Goal: Navigation & Orientation: Find specific page/section

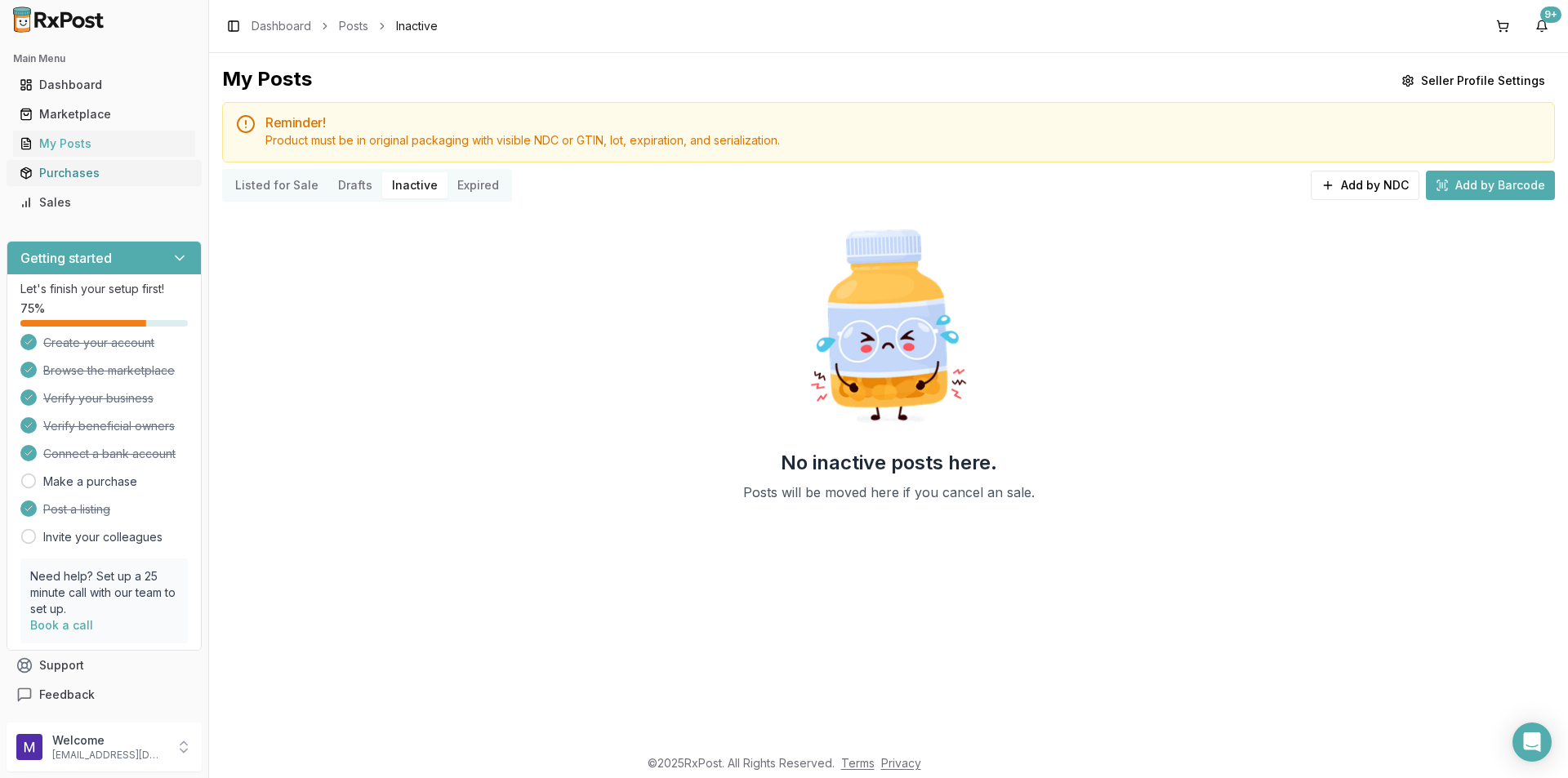
click at [89, 179] on div "Purchases" at bounding box center [105, 172] width 170 height 16
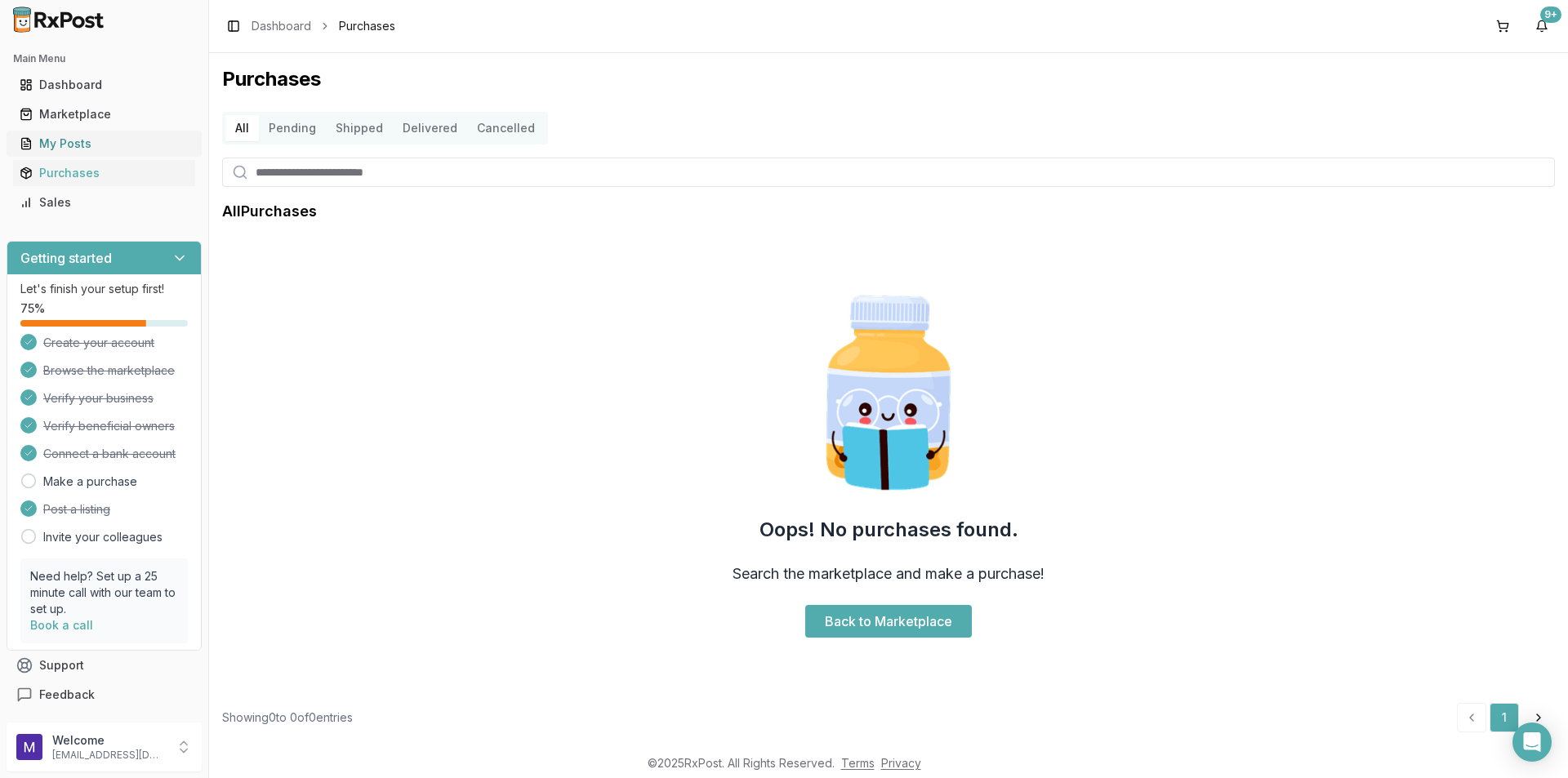
click at [119, 149] on div "My Posts" at bounding box center [105, 143] width 170 height 16
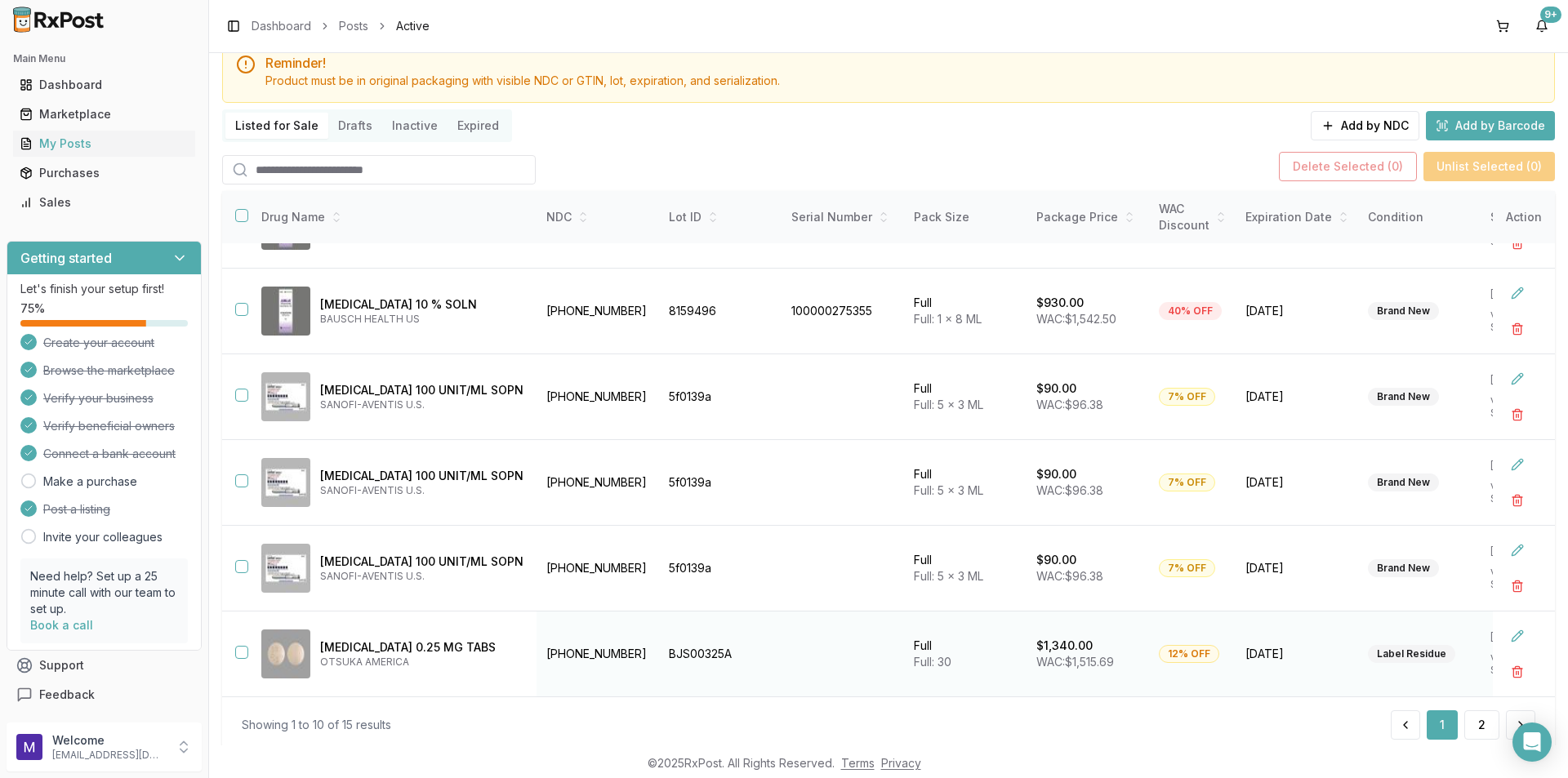
scroll to position [106, 0]
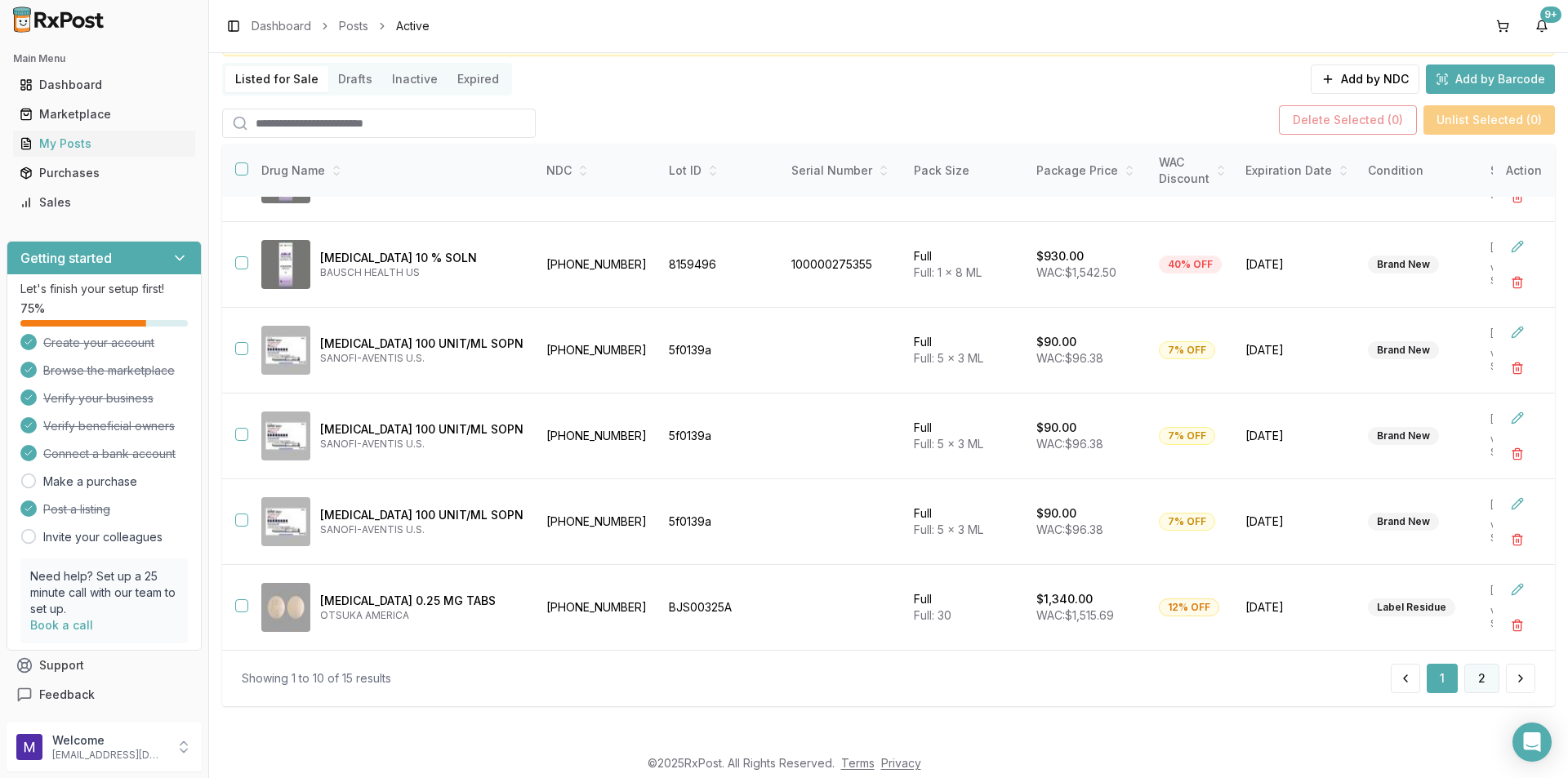
click at [1475, 673] on button "2" at bounding box center [1481, 678] width 35 height 29
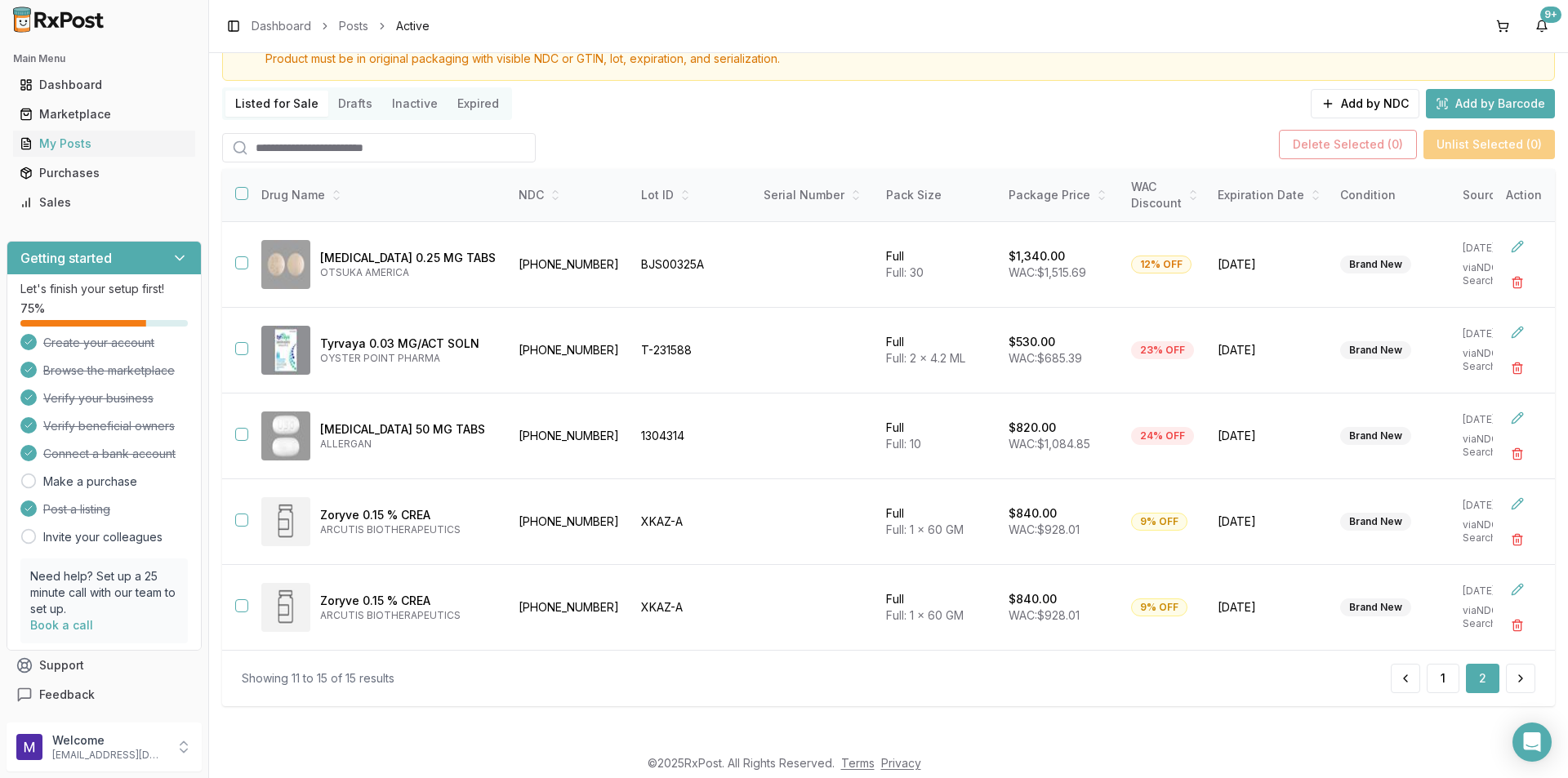
scroll to position [89, 0]
click at [1447, 683] on button "1" at bounding box center [1443, 678] width 33 height 29
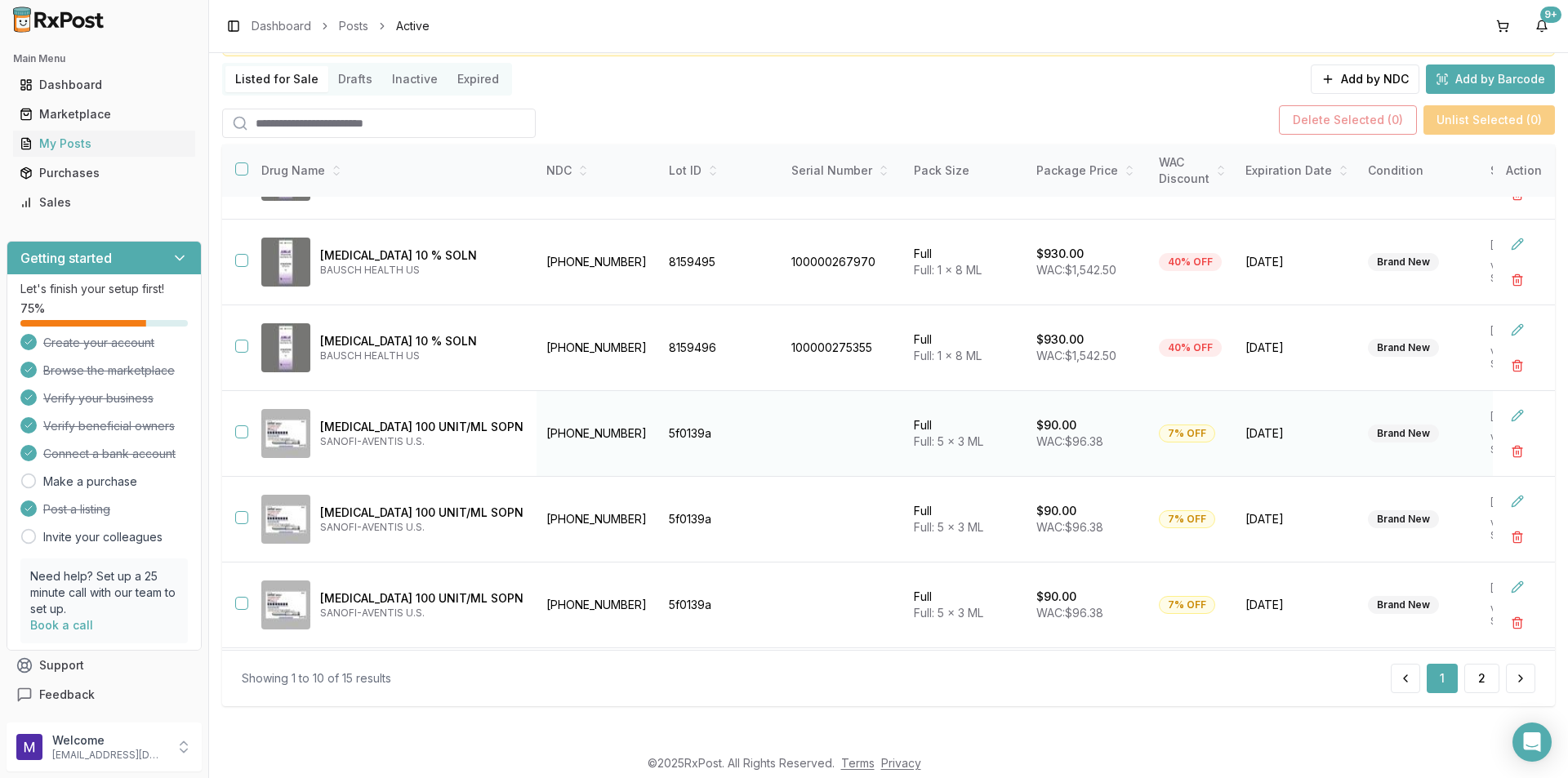
scroll to position [411, 0]
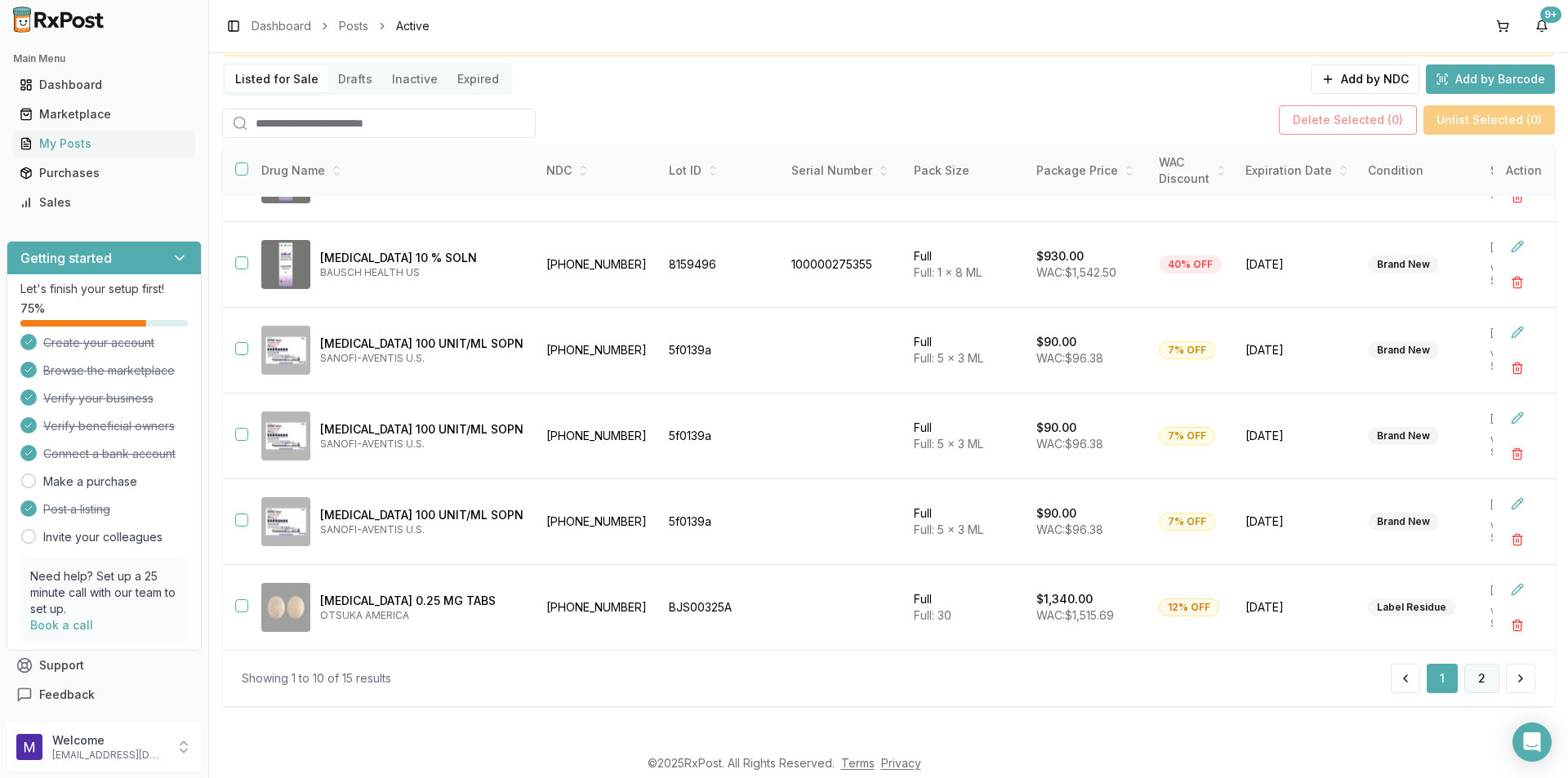
click at [1471, 673] on button "2" at bounding box center [1481, 678] width 35 height 29
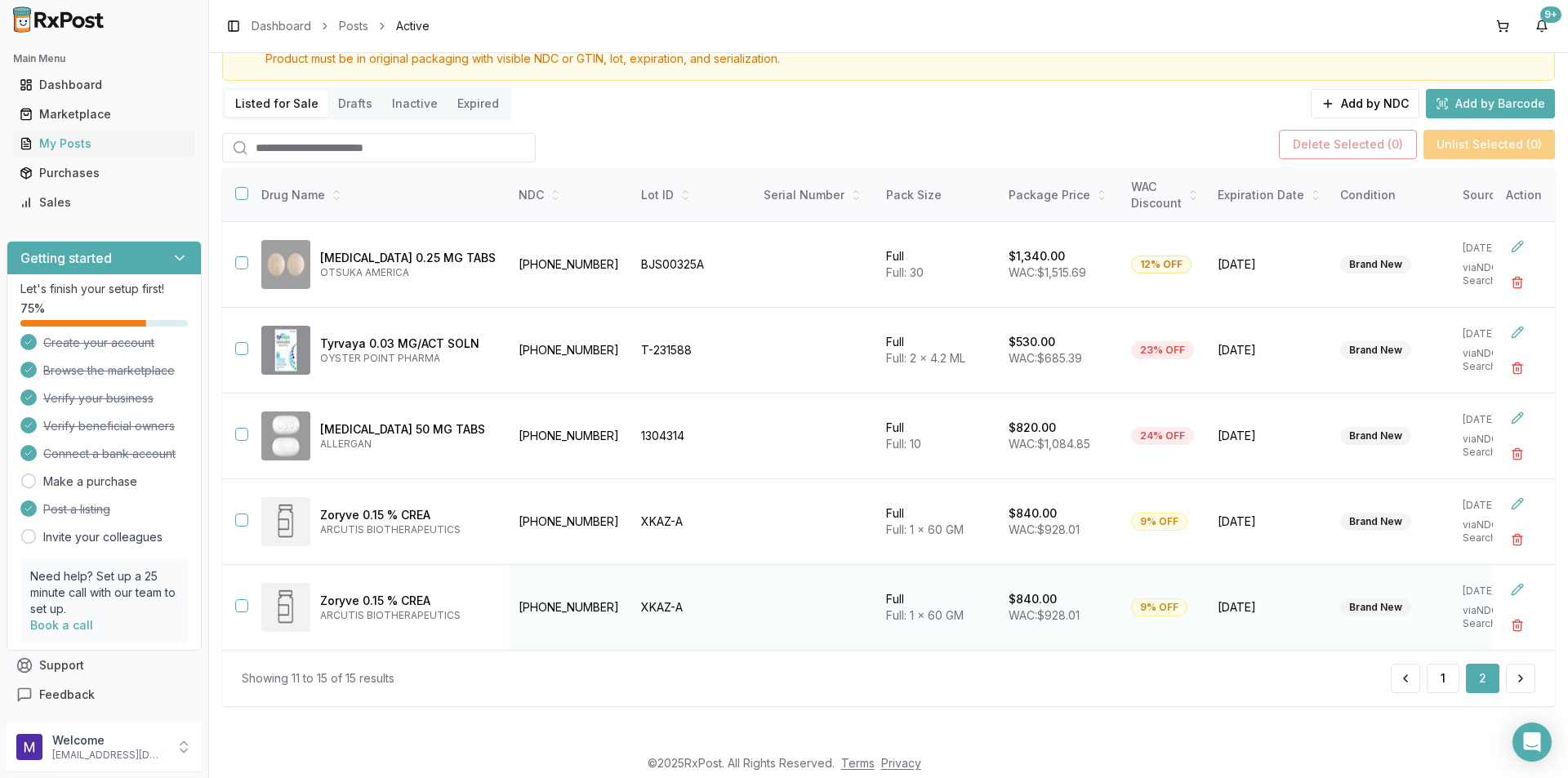
scroll to position [89, 0]
click at [1440, 686] on button "1" at bounding box center [1443, 678] width 33 height 29
